Goal: Information Seeking & Learning: Learn about a topic

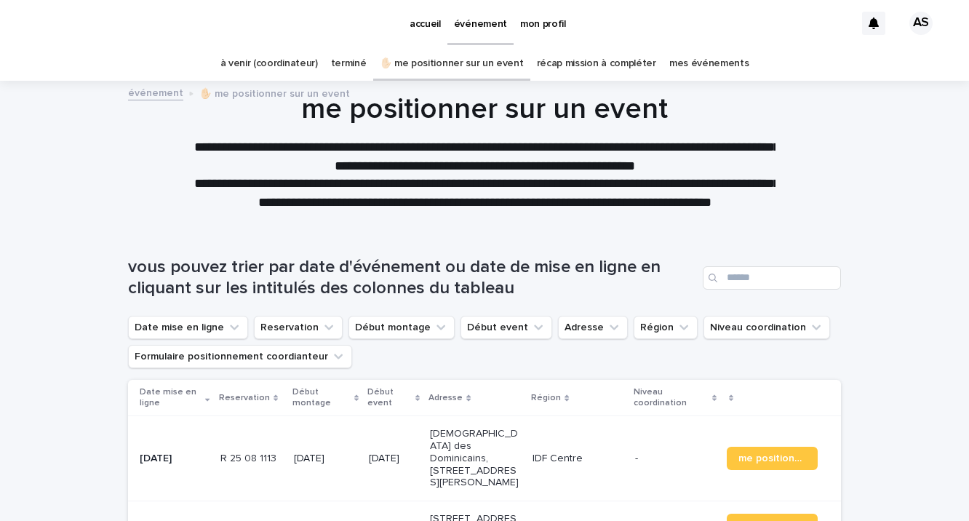
click at [419, 20] on p "accueil" at bounding box center [424, 15] width 31 height 31
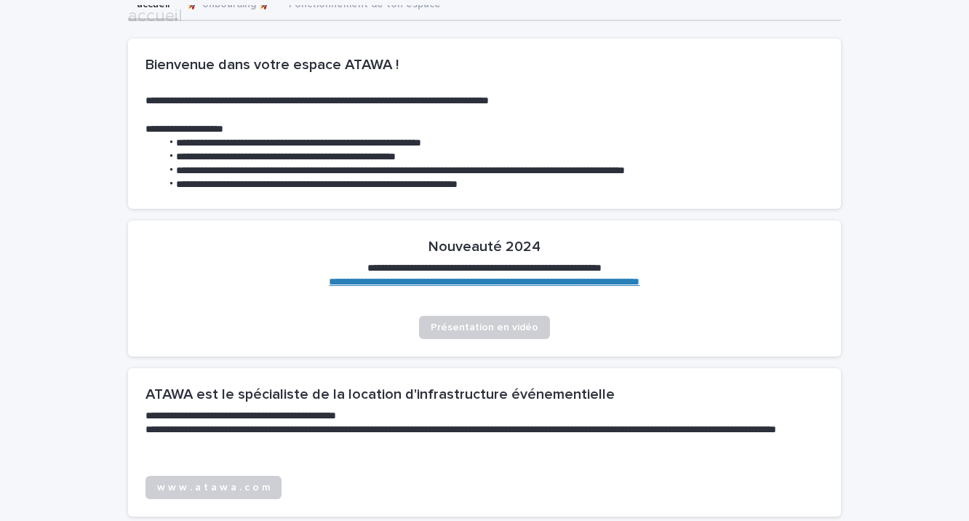
scroll to position [290, 0]
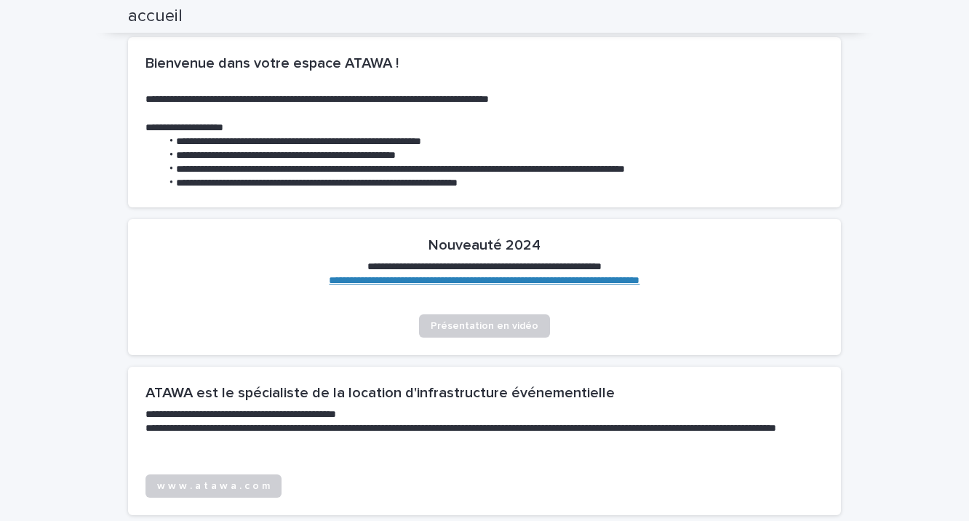
click at [453, 276] on link "**********" at bounding box center [484, 280] width 311 height 10
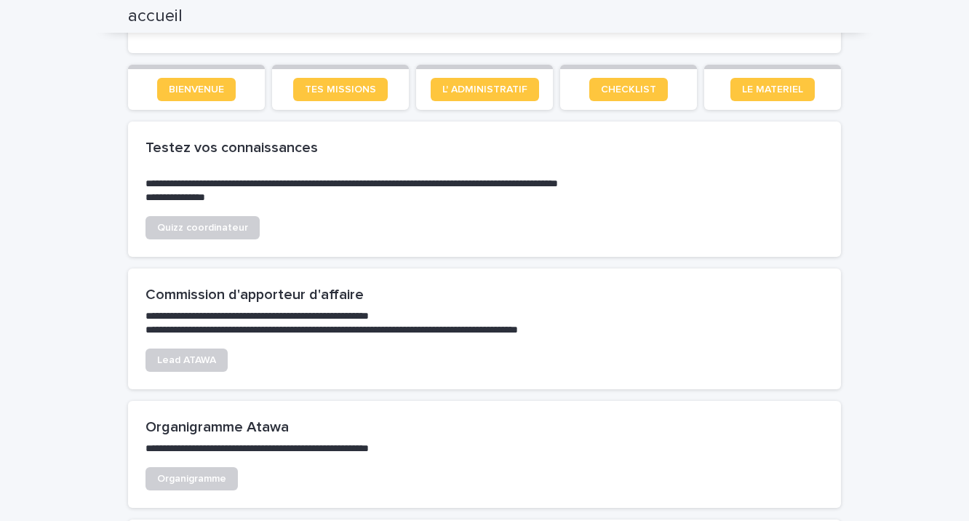
scroll to position [880, 0]
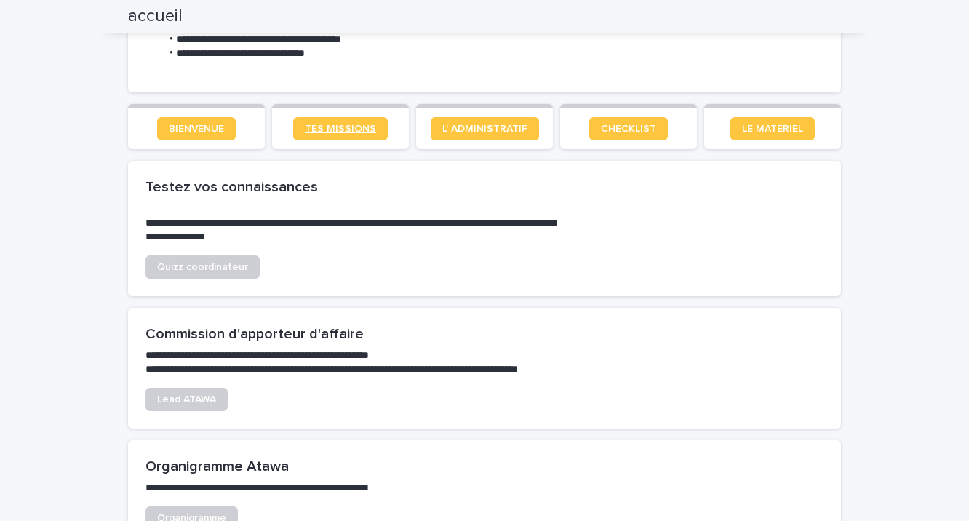
click at [324, 124] on span "TES MISSIONS" at bounding box center [340, 129] width 71 height 10
click at [487, 124] on span "L' ADMINISTRATIF" at bounding box center [484, 129] width 85 height 10
click at [637, 127] on span "CHECKLIST" at bounding box center [628, 129] width 55 height 10
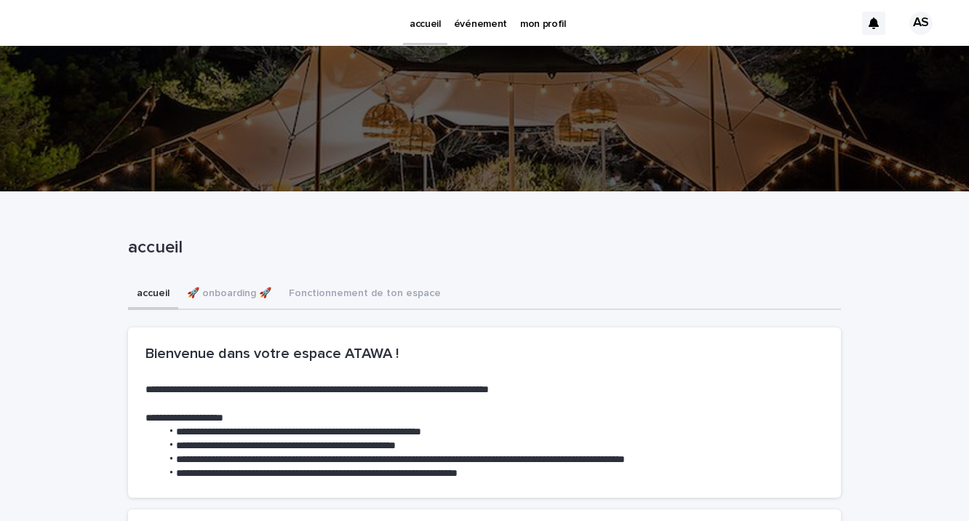
scroll to position [0, 0]
click at [423, 22] on p "accueil" at bounding box center [424, 15] width 31 height 31
click at [233, 292] on button "🚀 onboarding 🚀" at bounding box center [229, 294] width 102 height 31
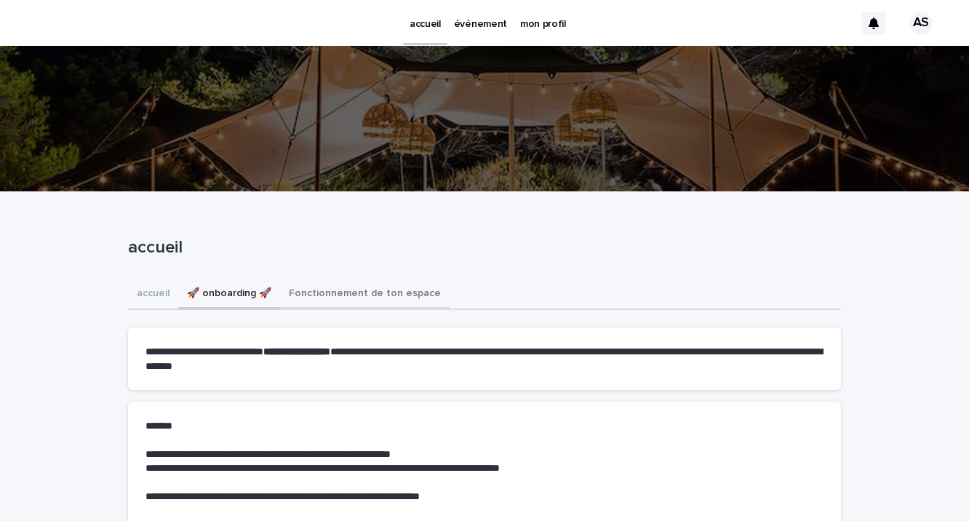
click at [351, 294] on button "Fonctionnement de ton espace" at bounding box center [364, 294] width 169 height 31
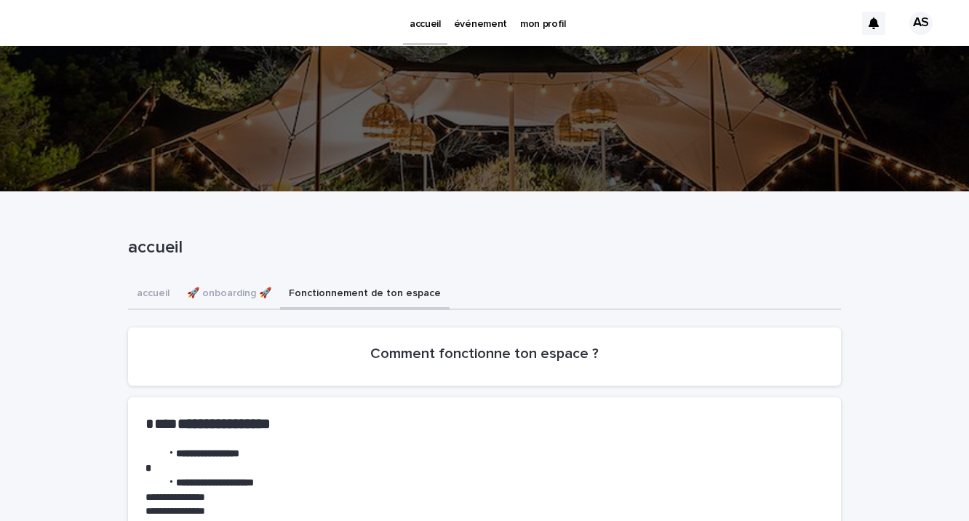
click at [538, 23] on p "mon profil" at bounding box center [543, 15] width 46 height 31
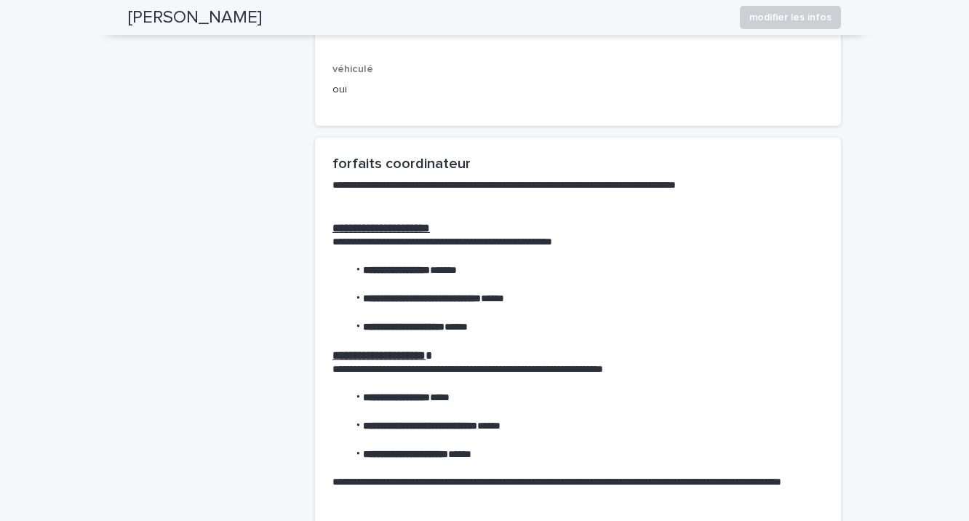
scroll to position [466, 0]
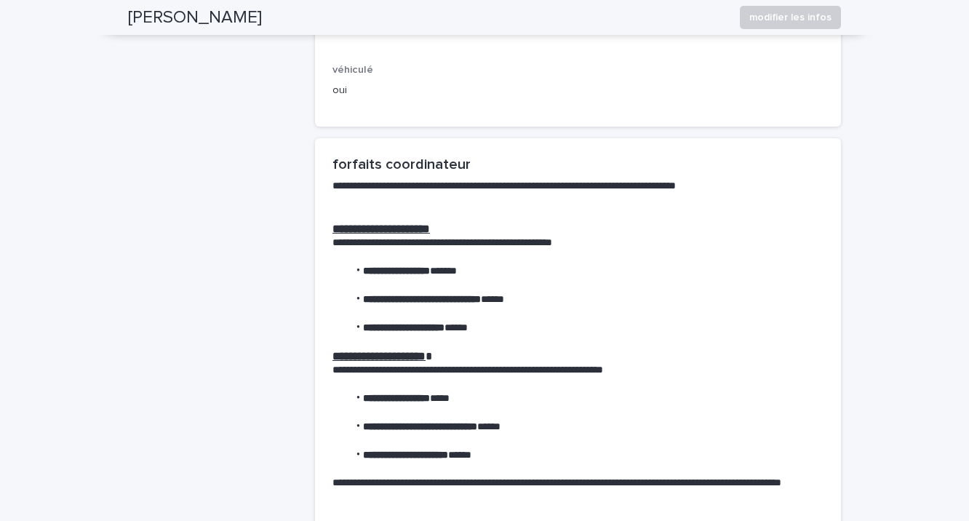
click at [513, 321] on li "**********" at bounding box center [586, 328] width 476 height 14
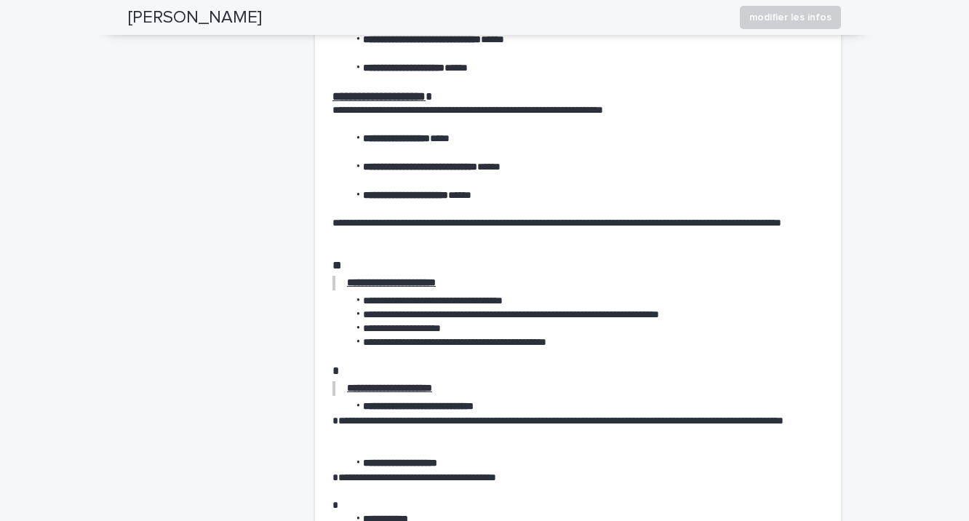
scroll to position [726, 0]
